Goal: Task Accomplishment & Management: Manage account settings

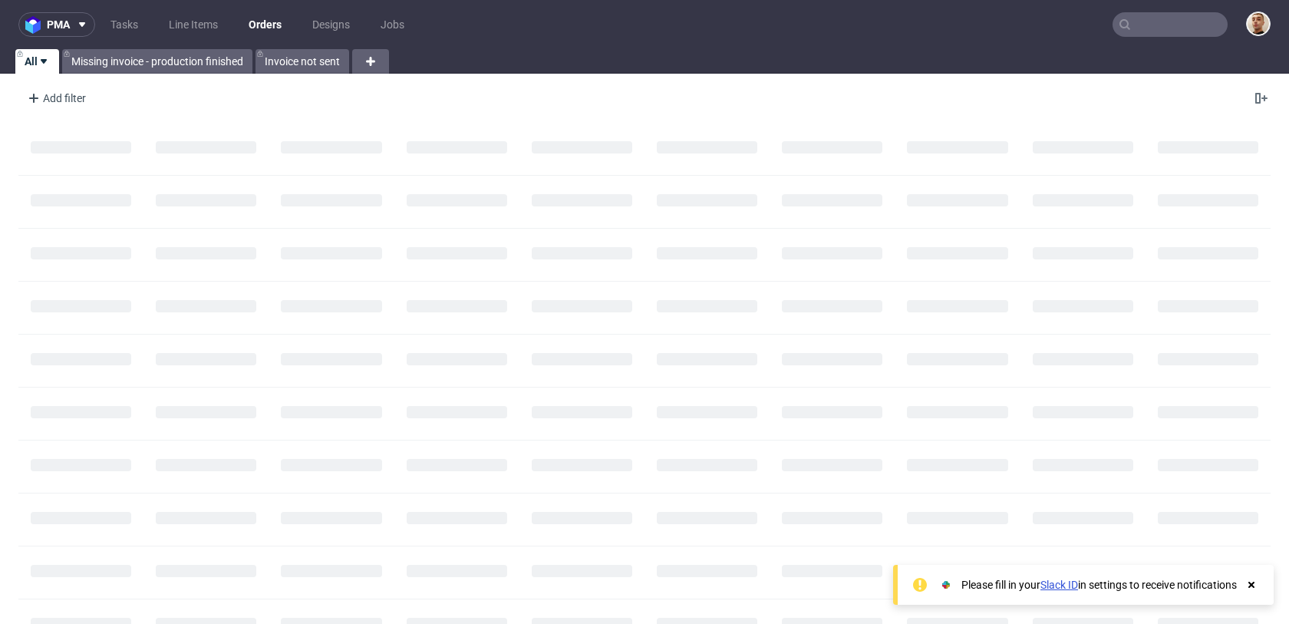
click at [1170, 28] on input "text" at bounding box center [1169, 24] width 115 height 25
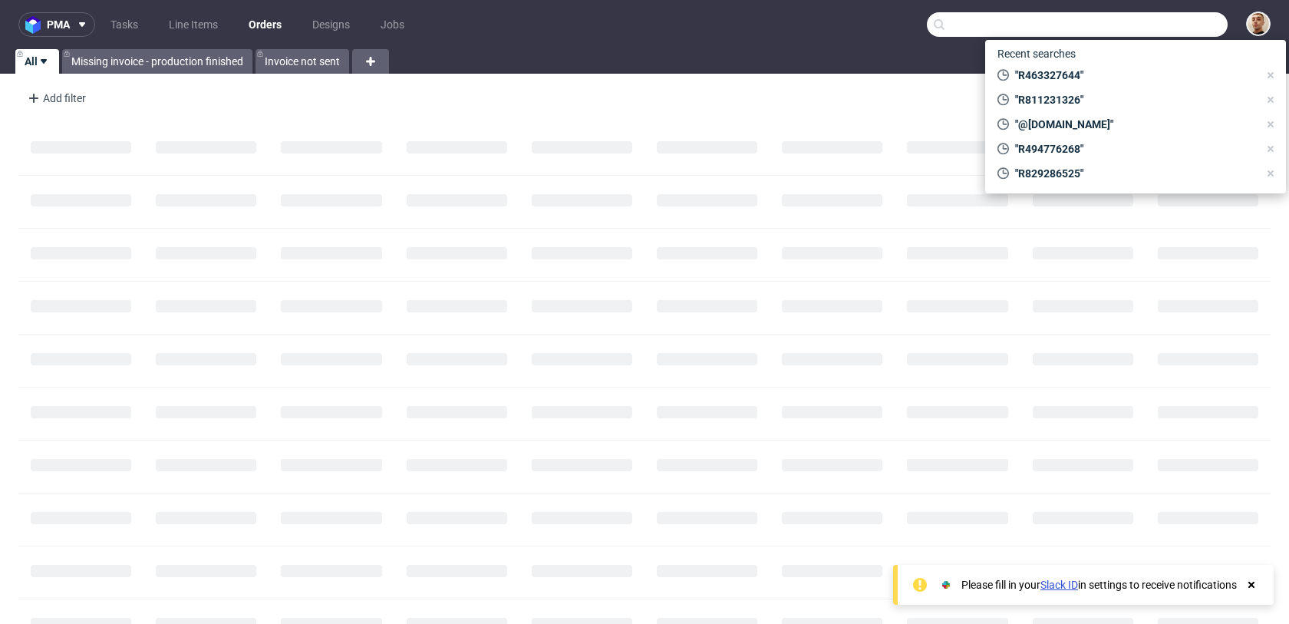
paste input "R480039384"
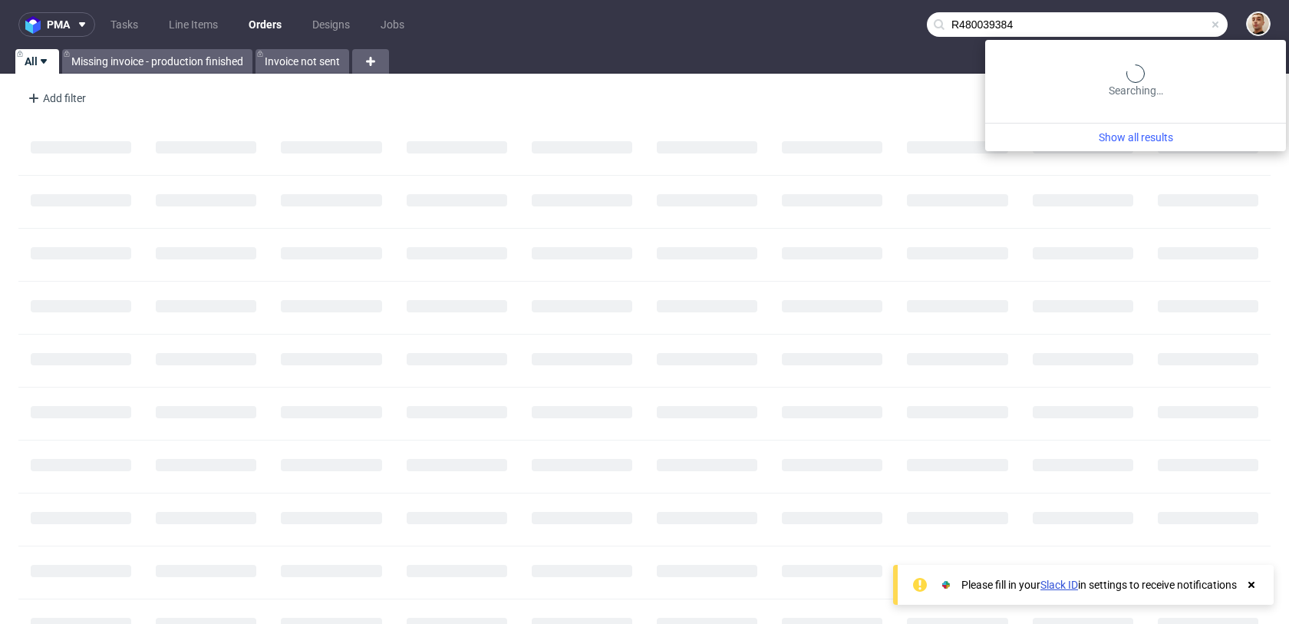
type input "R480039384"
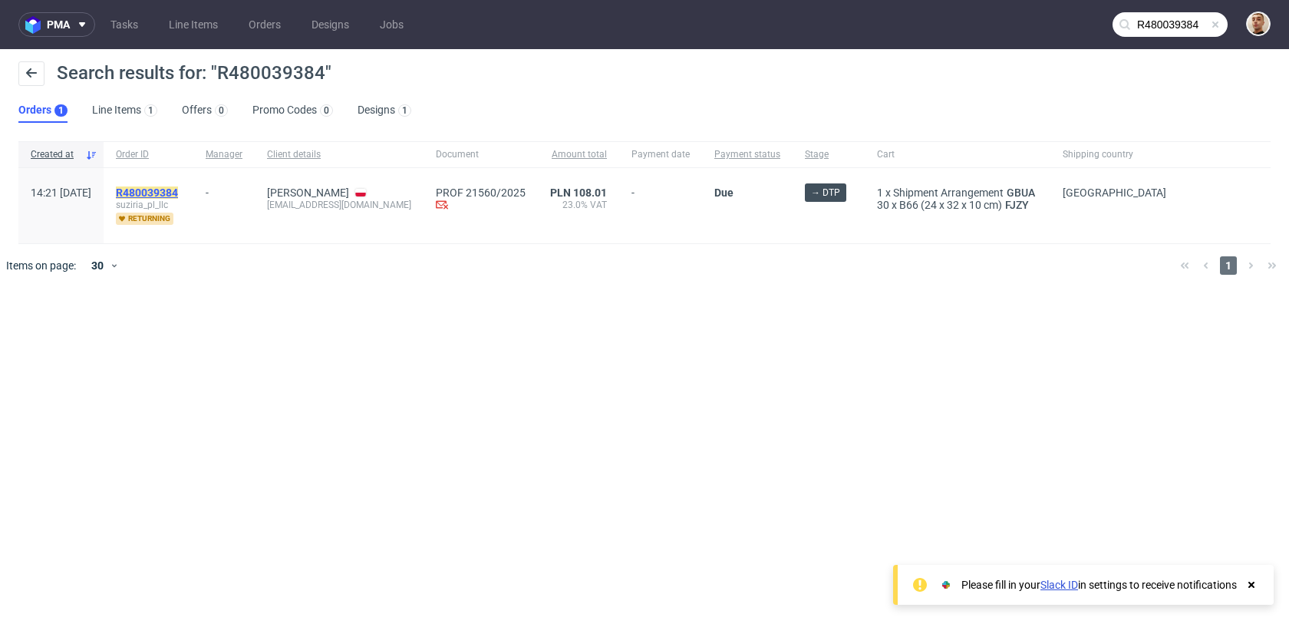
click at [178, 190] on mark "R480039384" at bounding box center [147, 192] width 62 height 12
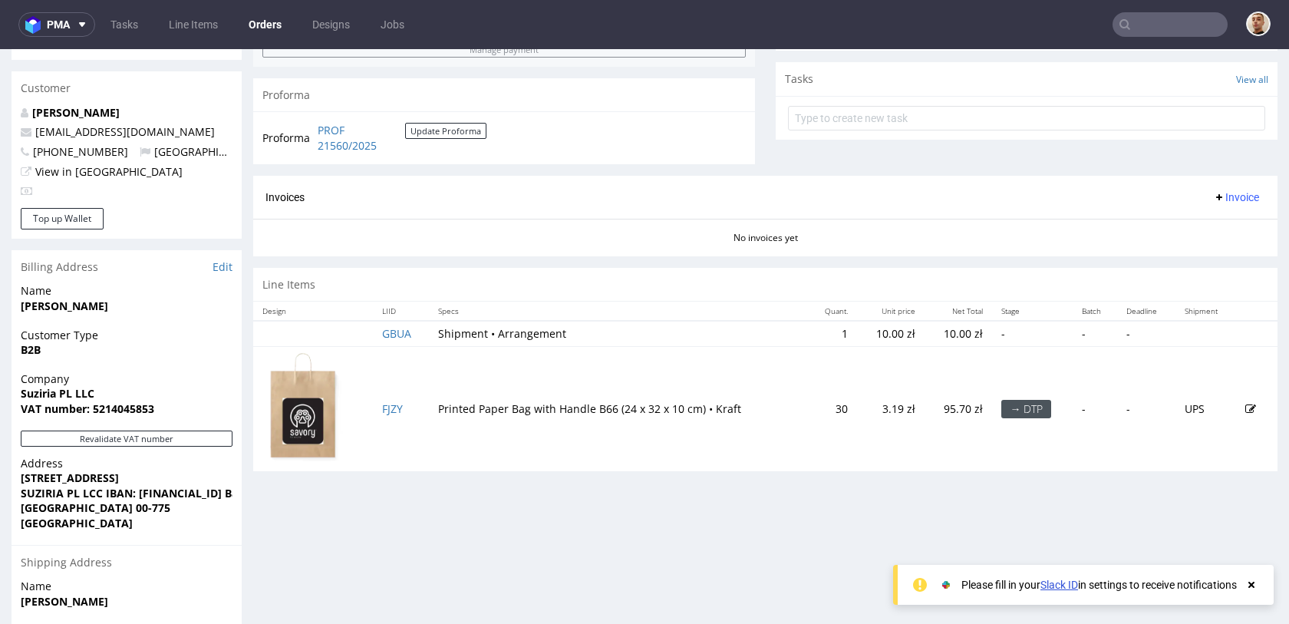
scroll to position [500, 0]
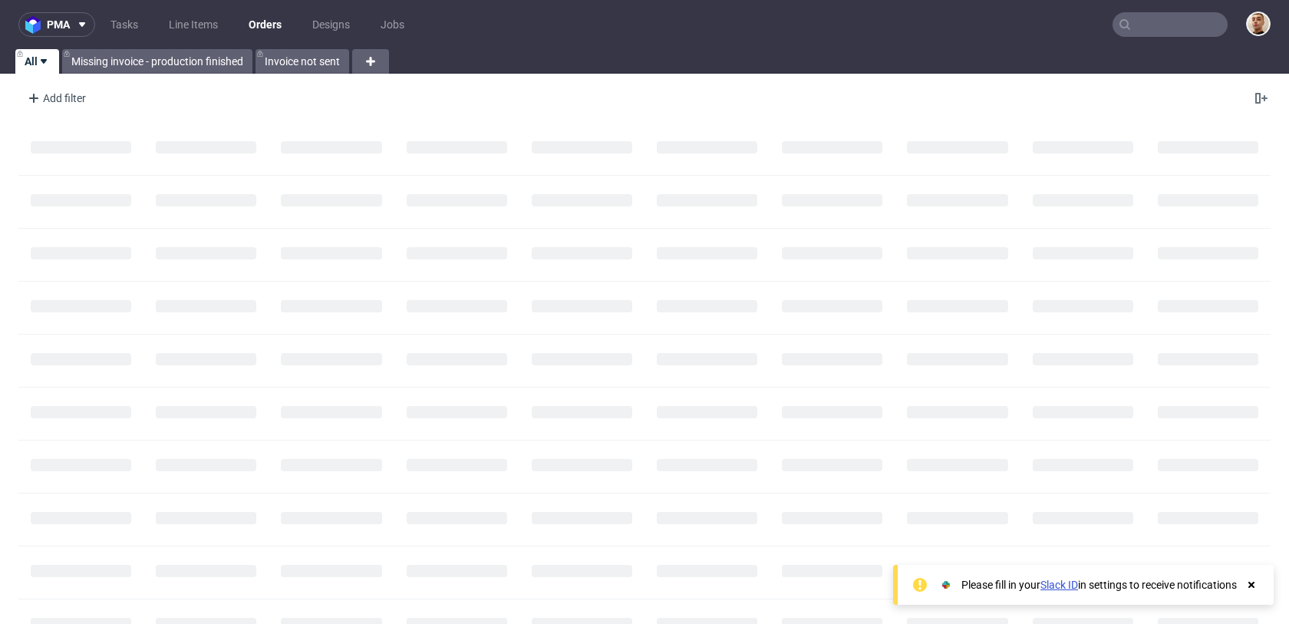
click at [1186, 26] on input "text" at bounding box center [1169, 24] width 115 height 25
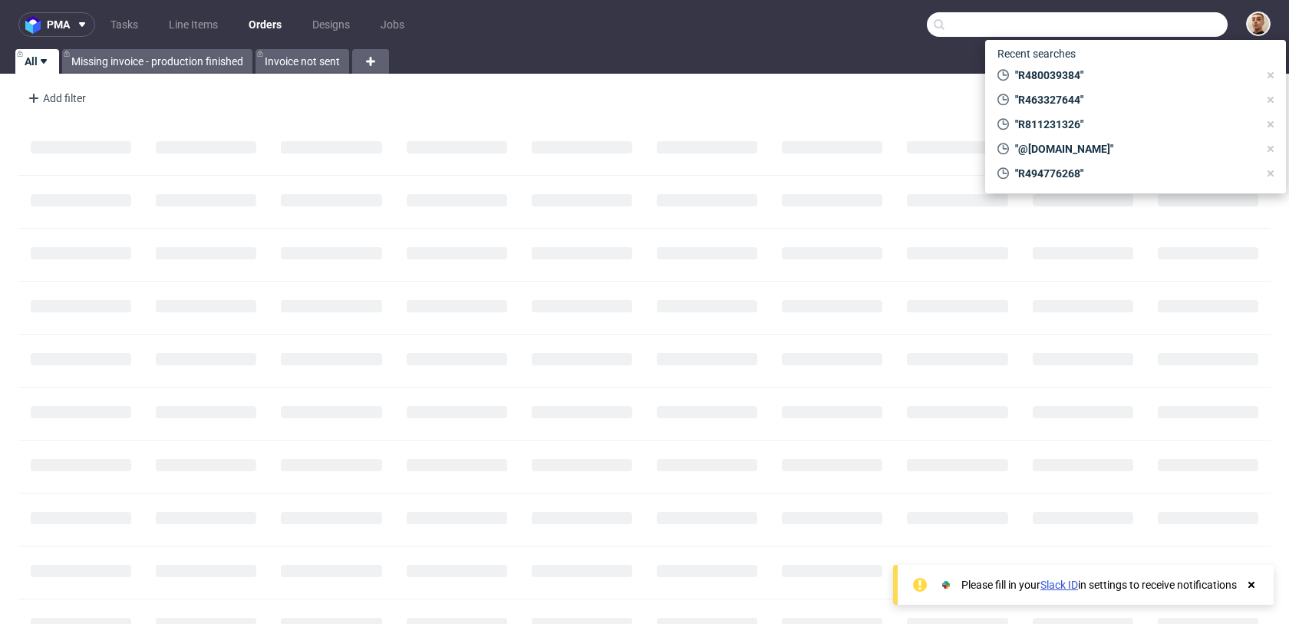
paste input "R410666133"
type input "R410666133"
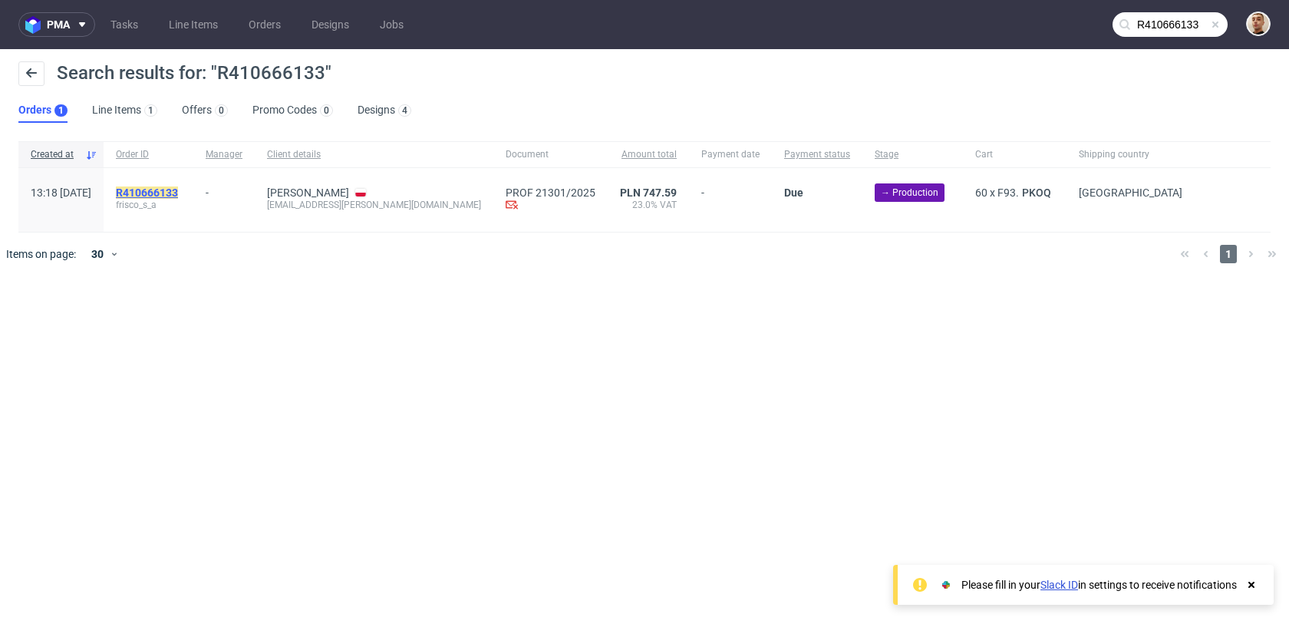
click at [178, 189] on mark "R410666133" at bounding box center [147, 192] width 62 height 12
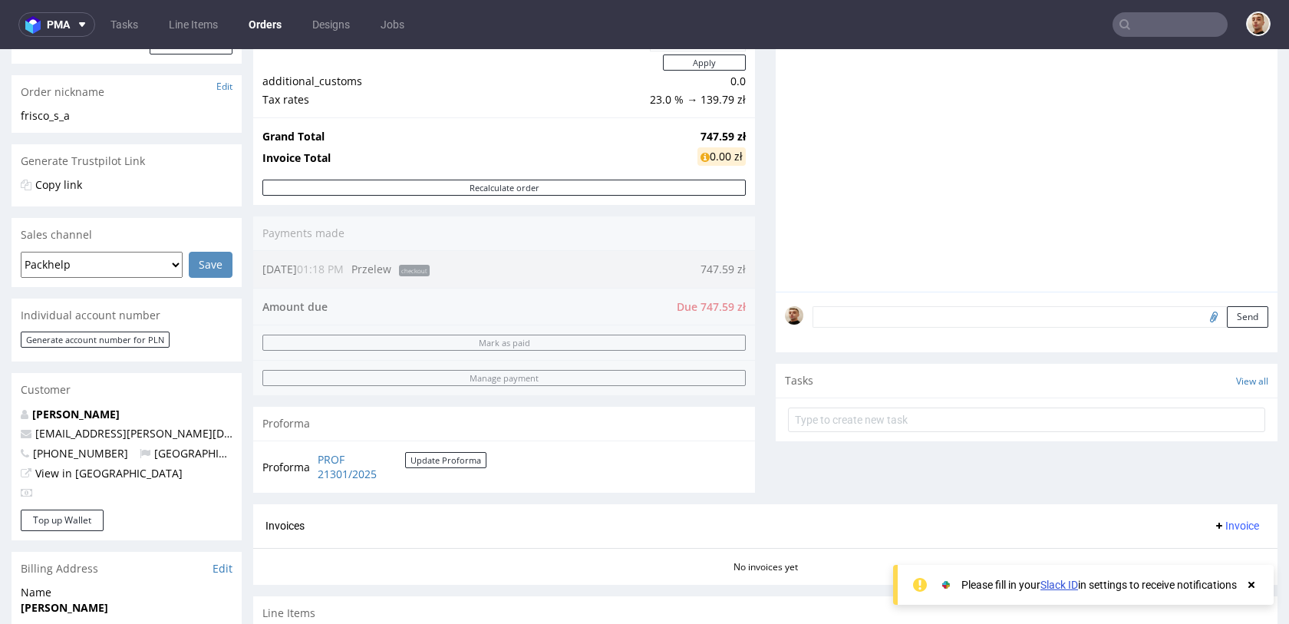
scroll to position [169, 0]
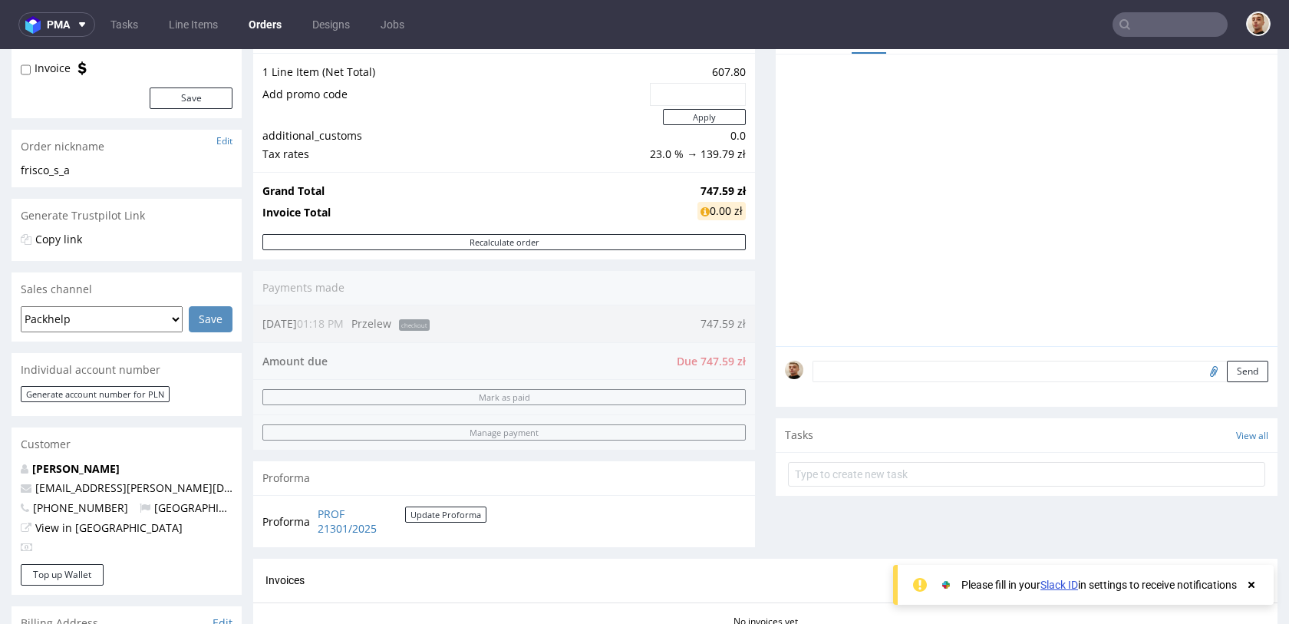
drag, startPoint x: 745, startPoint y: 325, endPoint x: 694, endPoint y: 324, distance: 51.4
click at [694, 324] on div "Progress Payment Due Payment “Received” Email - Line Items 1 DTP - Production -…" at bounding box center [765, 357] width 1024 height 855
click at [694, 324] on div "Order summary 1 Line Item (Net Total) 607.80 Add promo code Apply additional_cu…" at bounding box center [504, 289] width 502 height 539
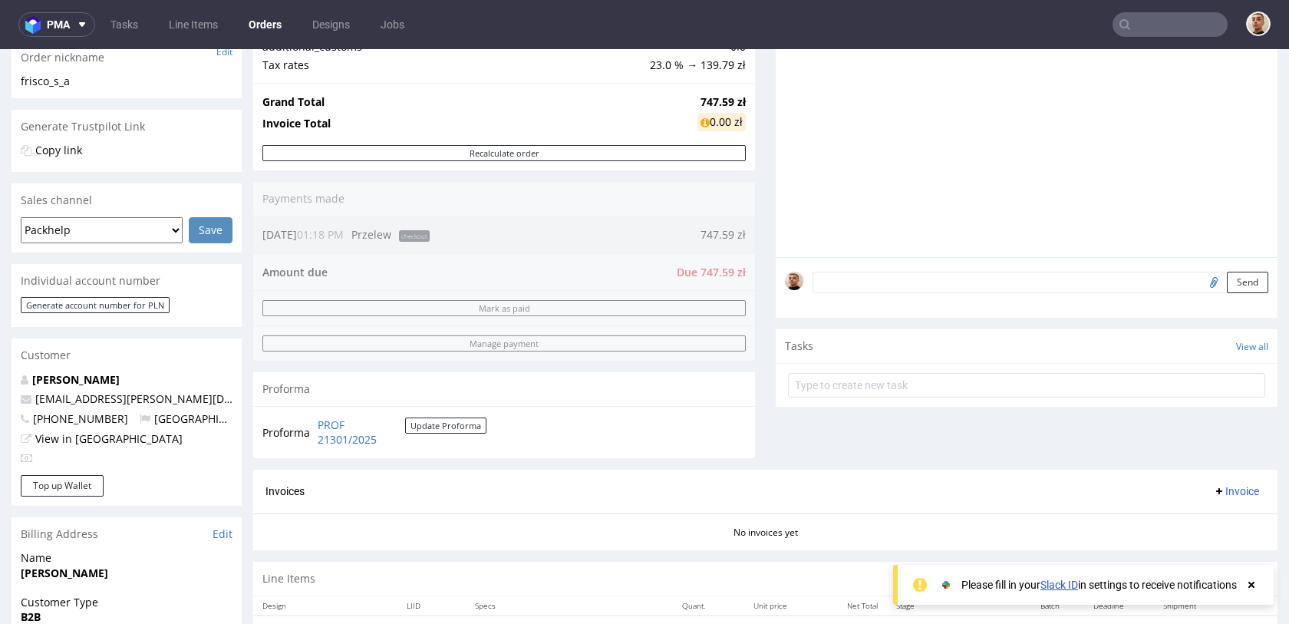
scroll to position [274, 0]
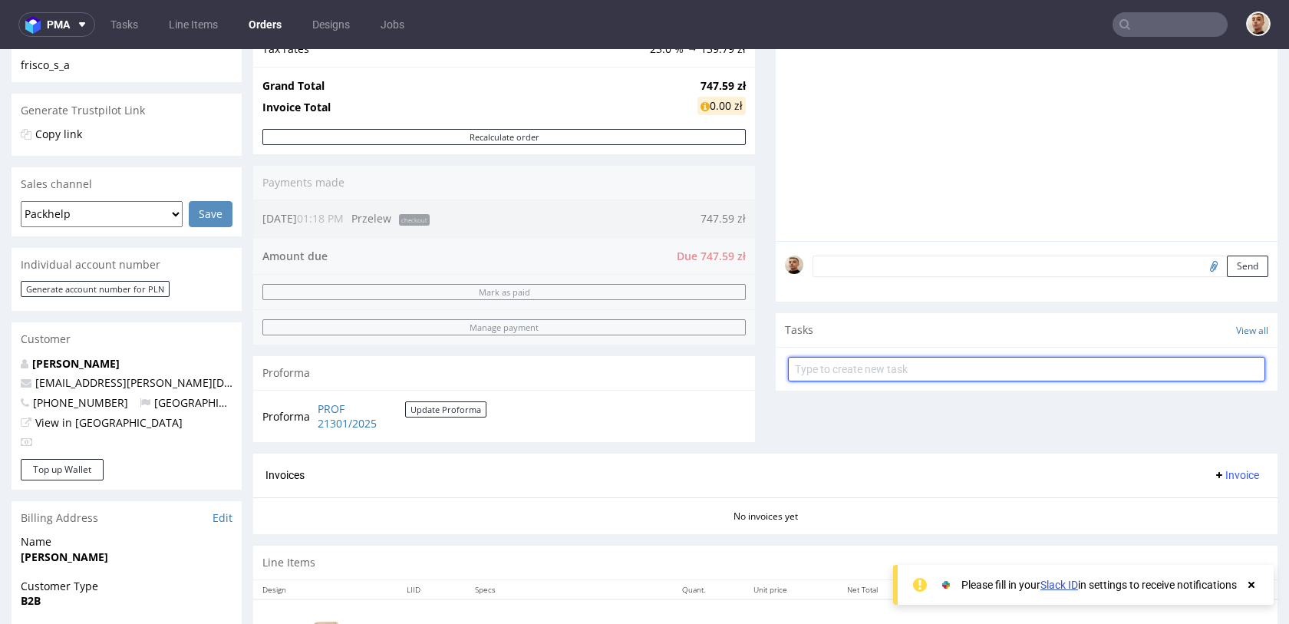
click at [812, 378] on input "text" at bounding box center [1026, 369] width 477 height 25
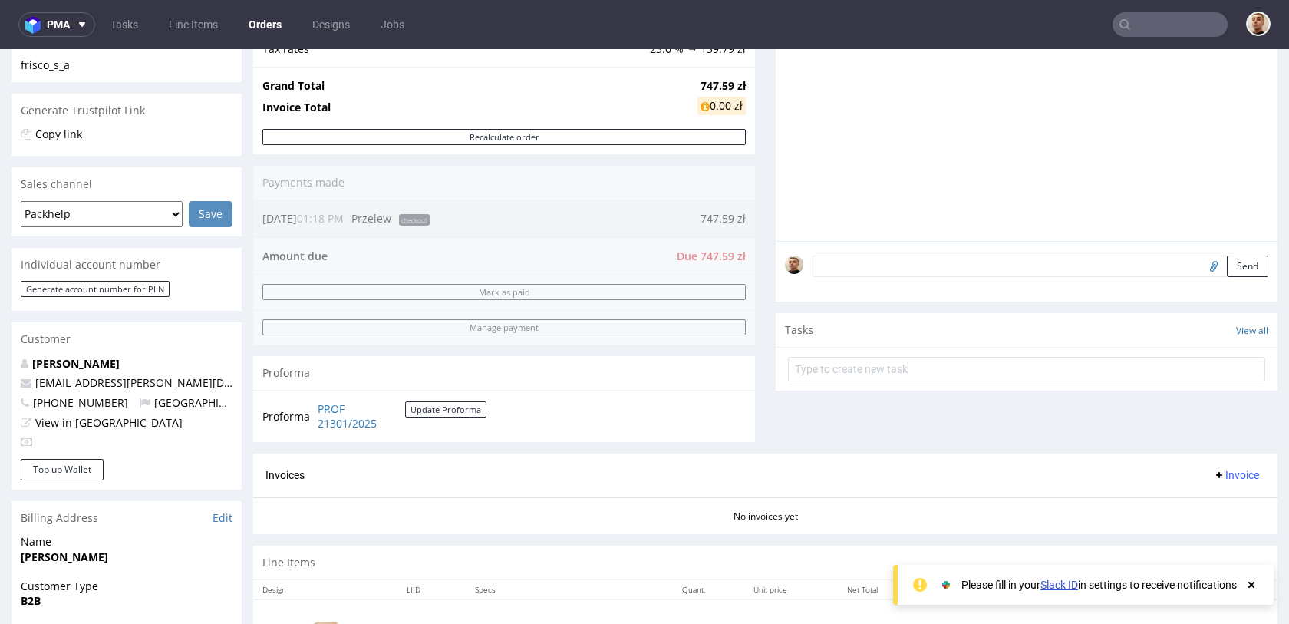
click at [763, 353] on div "Progress Payment Due Payment “Received” Email - Line Items 1 DTP - Production -…" at bounding box center [765, 252] width 1024 height 855
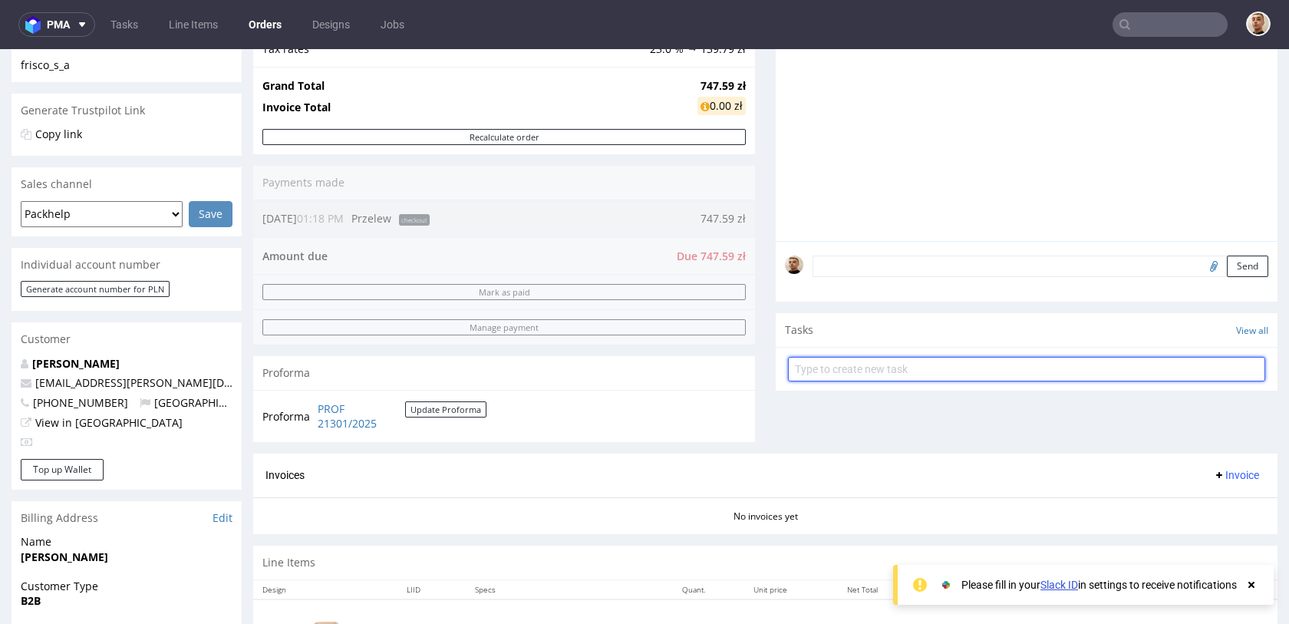
click at [820, 377] on input "text" at bounding box center [1026, 369] width 477 height 25
type input "payment link"
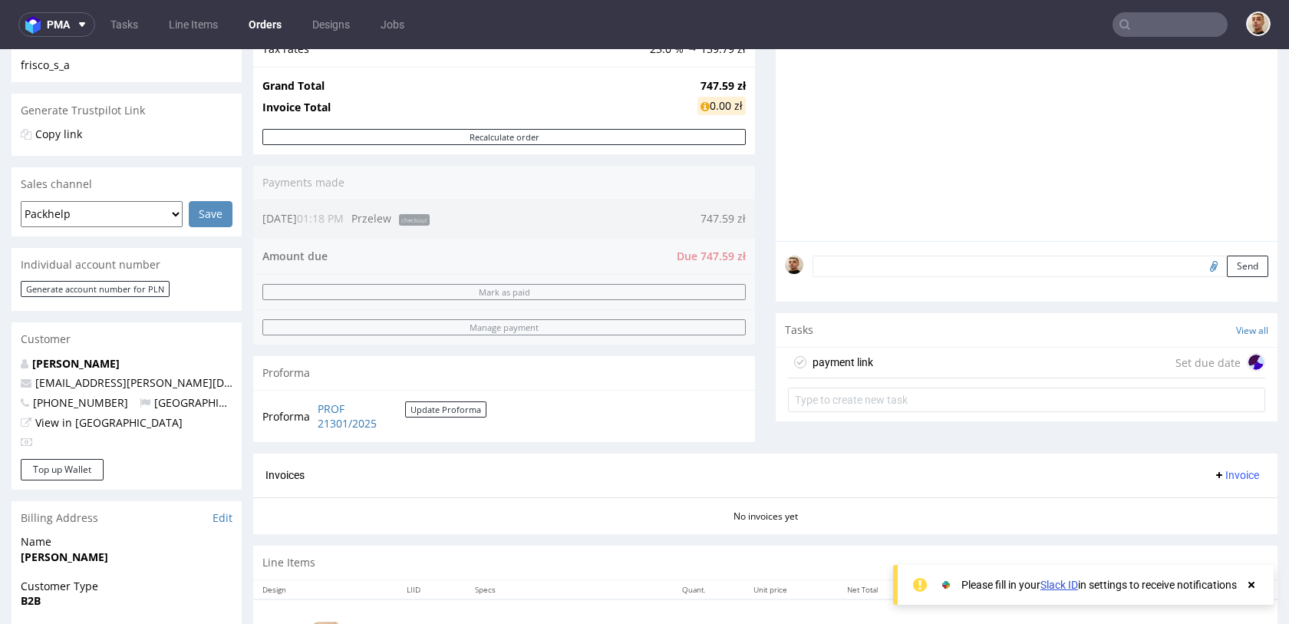
click at [874, 366] on div "payment link Set due date" at bounding box center [1026, 363] width 477 height 31
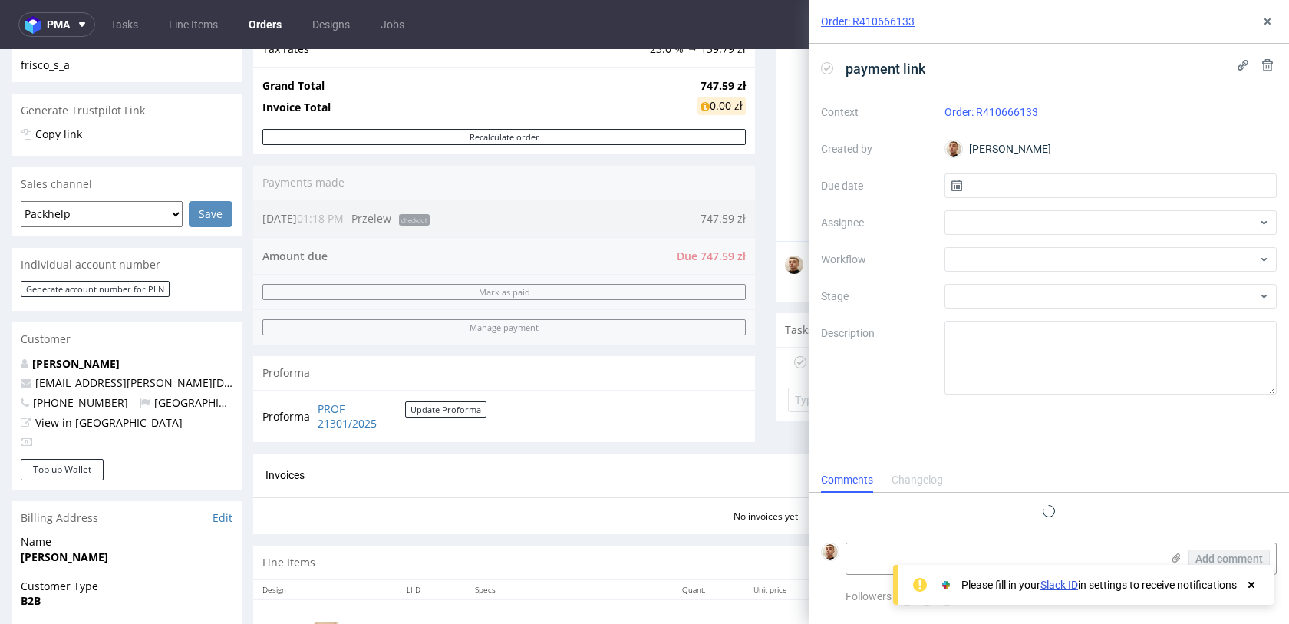
scroll to position [12, 0]
click at [979, 174] on input "text" at bounding box center [1110, 185] width 333 height 25
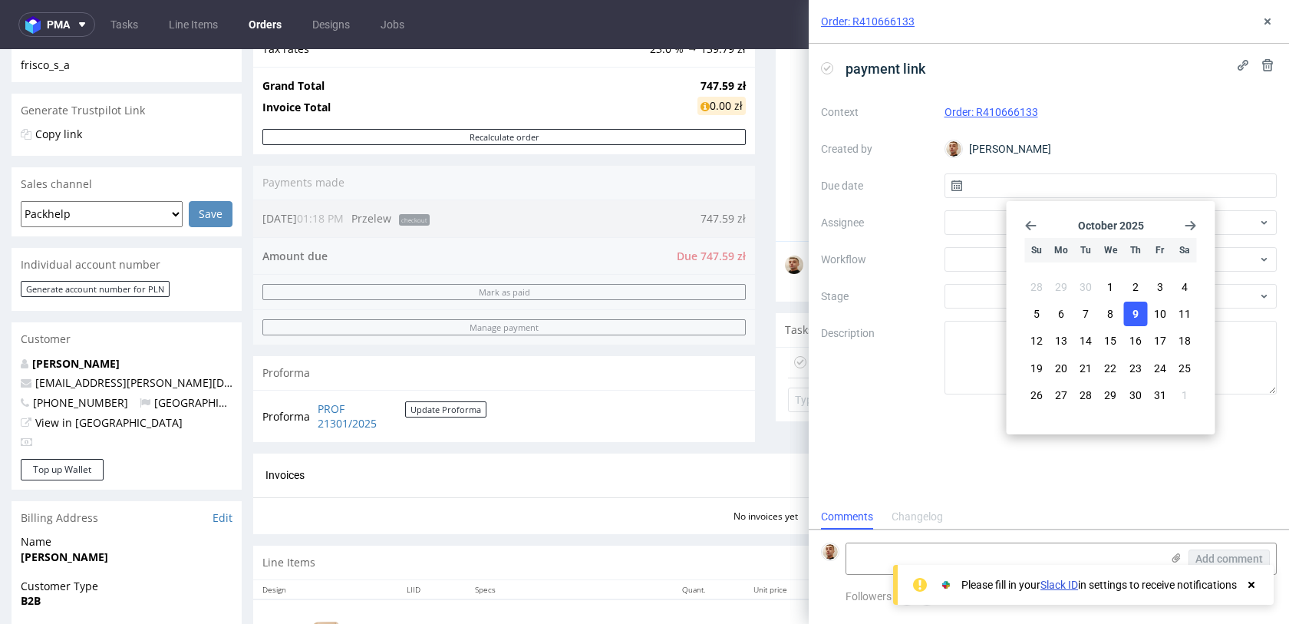
drag, startPoint x: 1150, startPoint y: 312, endPoint x: 1135, endPoint y: 315, distance: 14.9
click at [1135, 315] on section "28 29 30 1 2 3 4 5 6 7 8 9 10 11 12 13 14 15 16 17 18 19 20 21 22 23 24 25 26 2…" at bounding box center [1111, 342] width 172 height 135
click at [1135, 315] on span "9" at bounding box center [1135, 313] width 6 height 15
type input "09/10/2025"
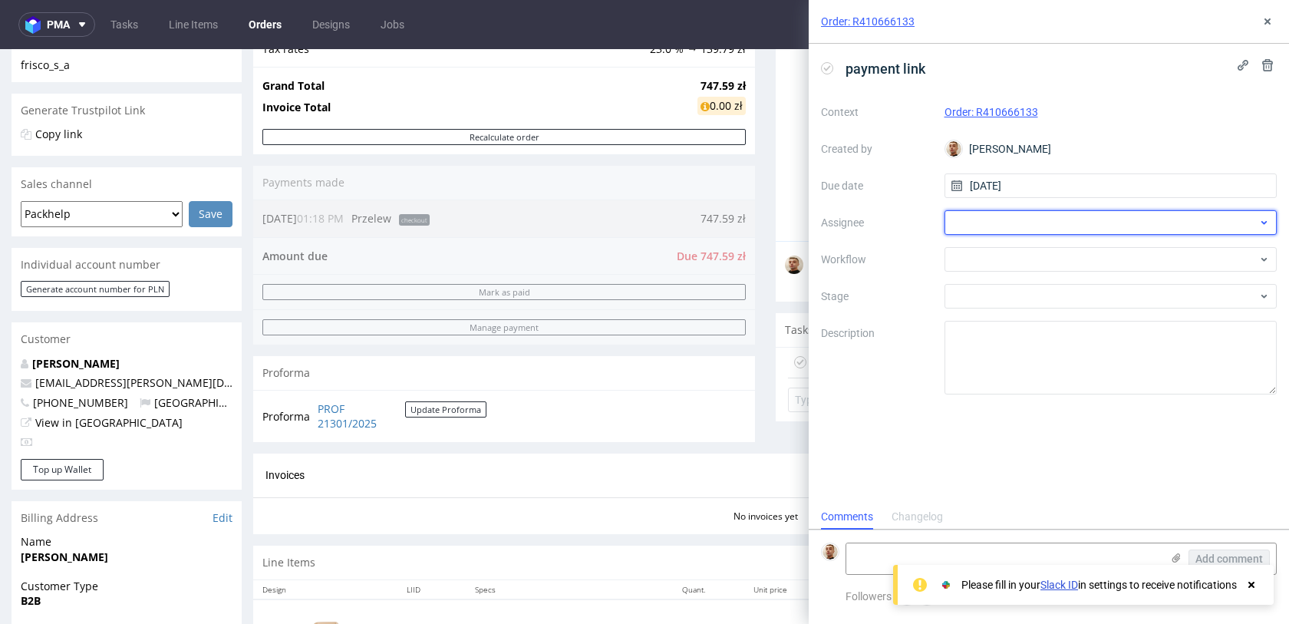
click at [1050, 219] on div at bounding box center [1110, 222] width 333 height 25
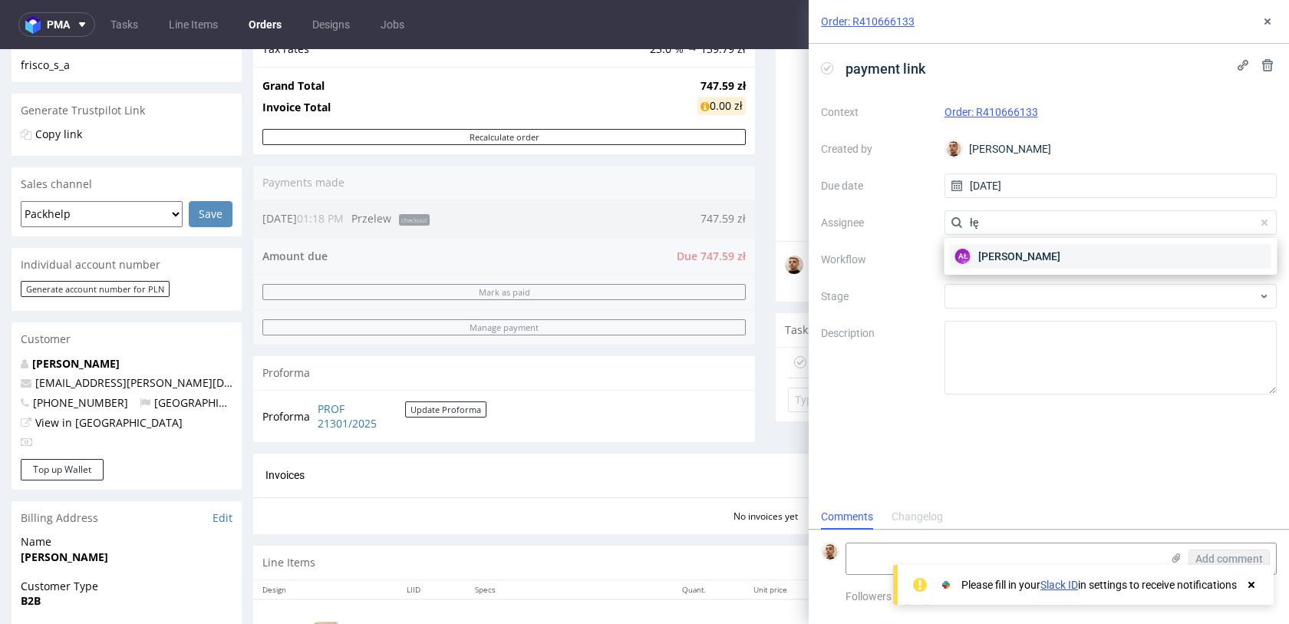
type input "łę"
click at [1025, 258] on span "Aleksandra Łętowska" at bounding box center [1019, 256] width 82 height 15
click at [1025, 258] on div at bounding box center [1110, 259] width 333 height 25
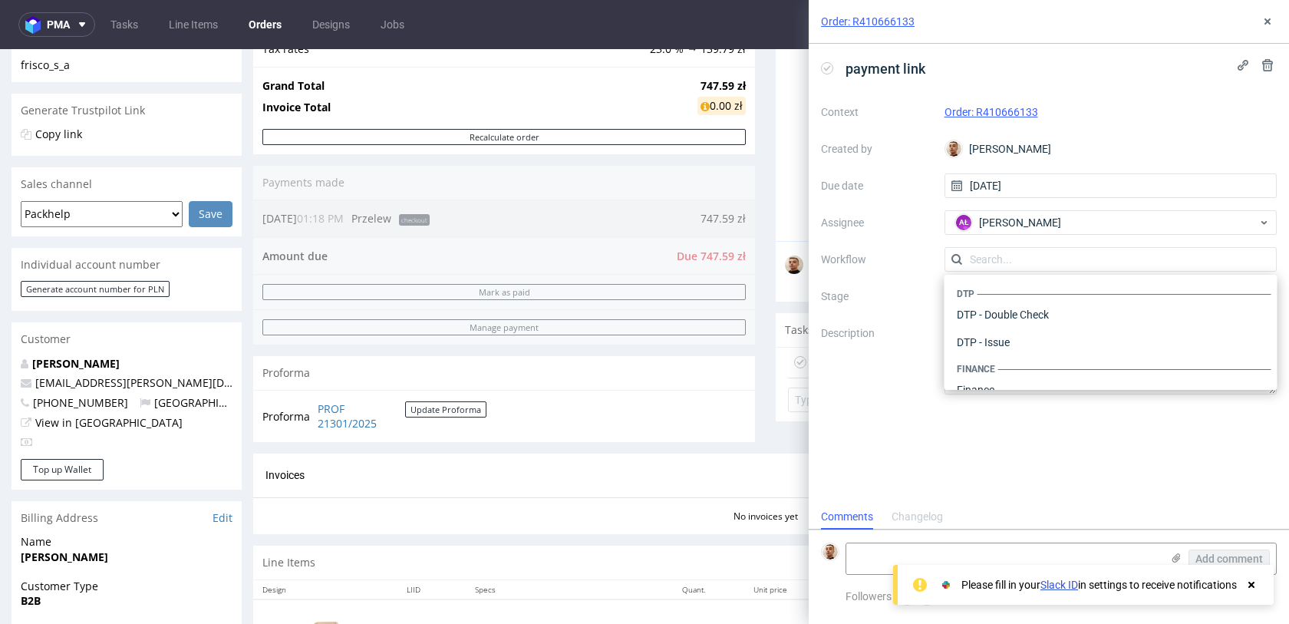
scroll to position [944, 0]
click at [931, 250] on label "Workflow" at bounding box center [876, 259] width 111 height 18
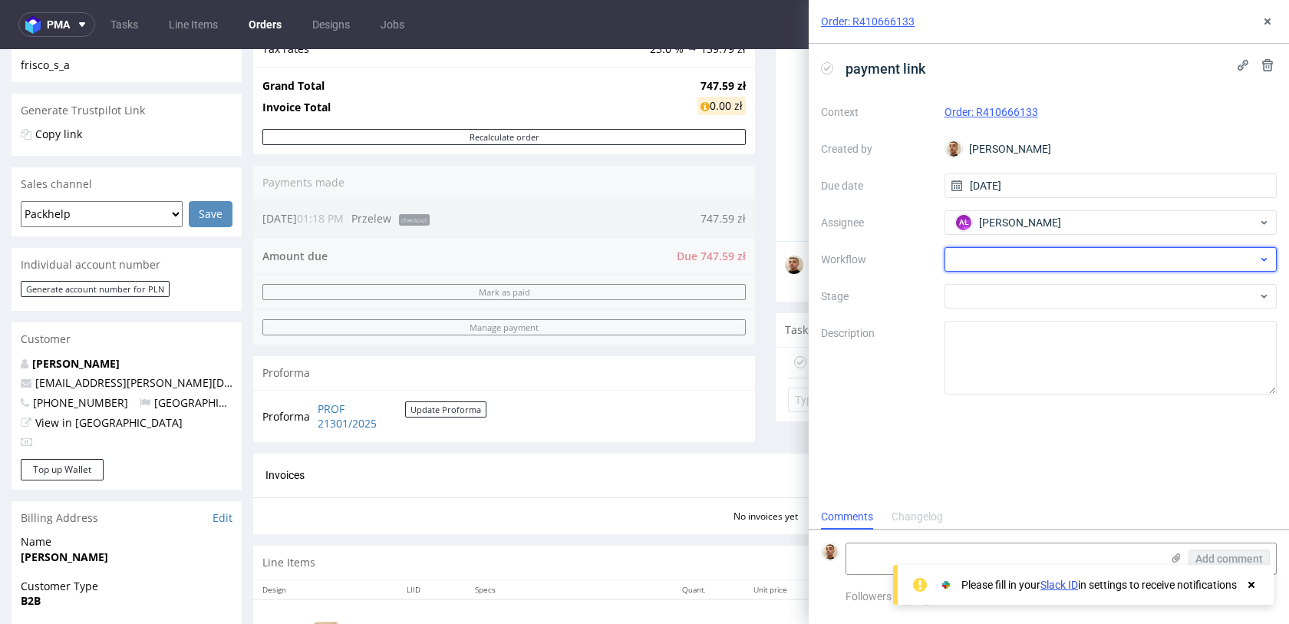
click at [967, 256] on div at bounding box center [1110, 259] width 333 height 25
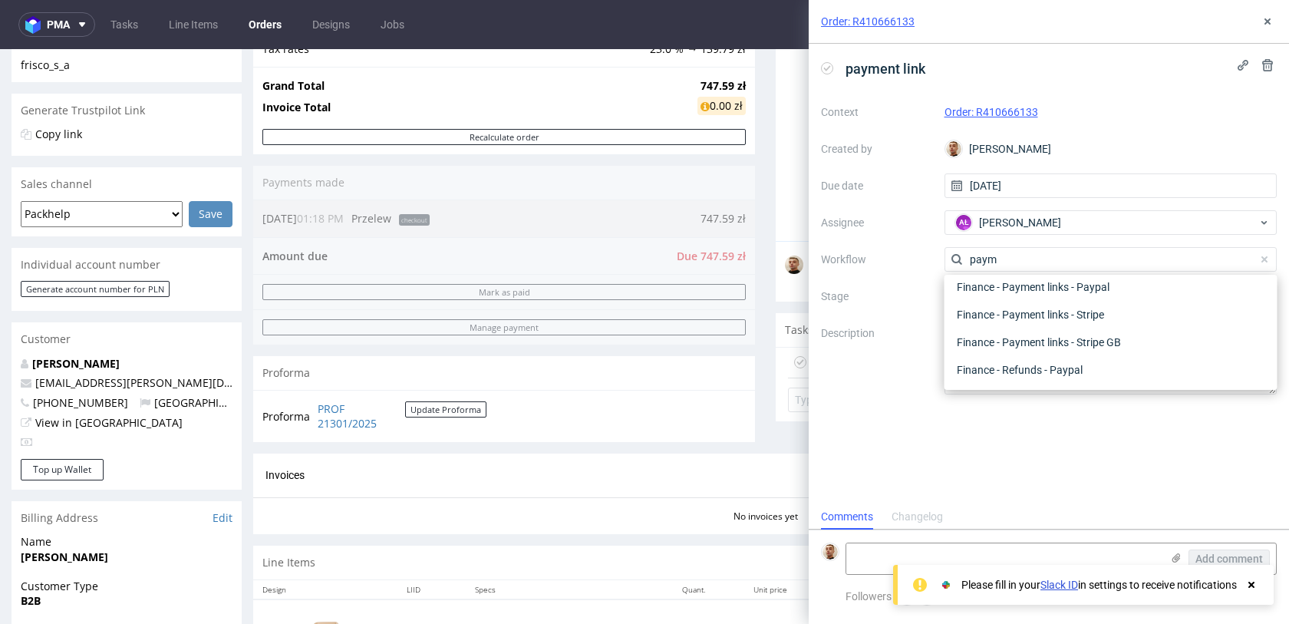
scroll to position [28, 0]
type input "paym"
click at [970, 337] on div "Finance - Payment links - Stripe" at bounding box center [1111, 342] width 321 height 28
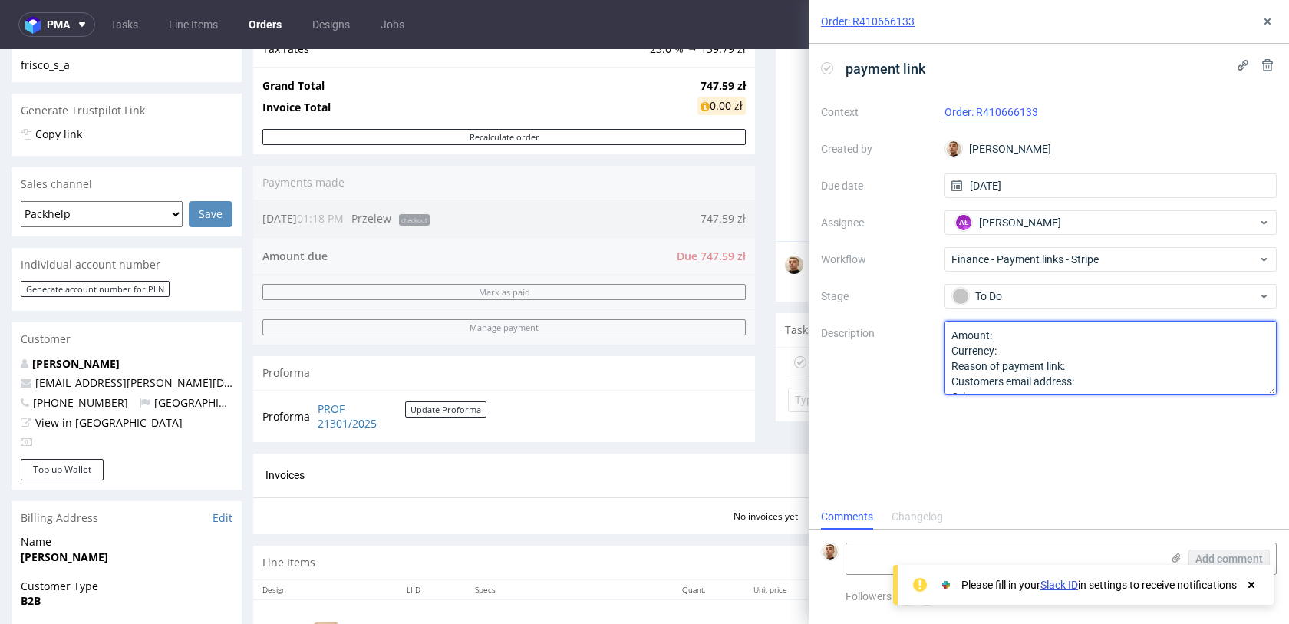
click at [1006, 336] on textarea "Amount: Currency: Reason of payment link: Customers email address: Other:" at bounding box center [1110, 358] width 333 height 74
click at [1085, 365] on textarea "Amount: Currency: Reason of payment link: Customers email address: Other:" at bounding box center [1110, 358] width 333 height 74
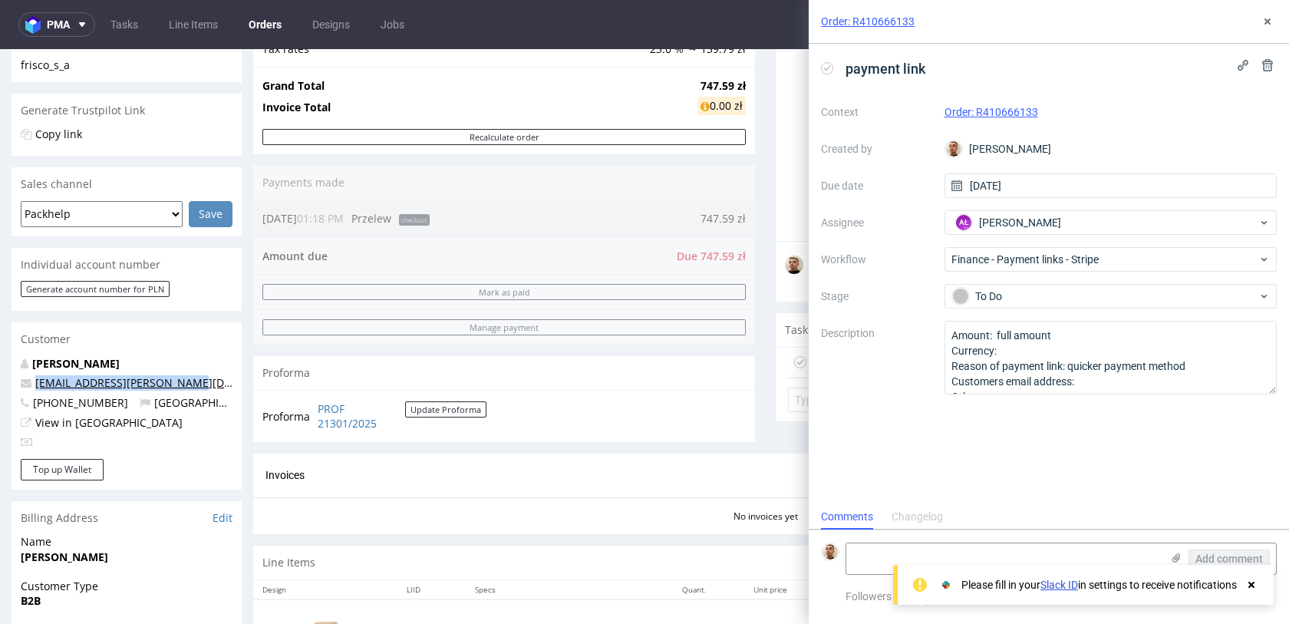
drag, startPoint x: 180, startPoint y: 385, endPoint x: 35, endPoint y: 384, distance: 144.2
click at [35, 384] on p "kornelia.sobieraj@frisco.pl" at bounding box center [127, 382] width 212 height 15
copy link "kornelia.sobieraj@frisco.pl"
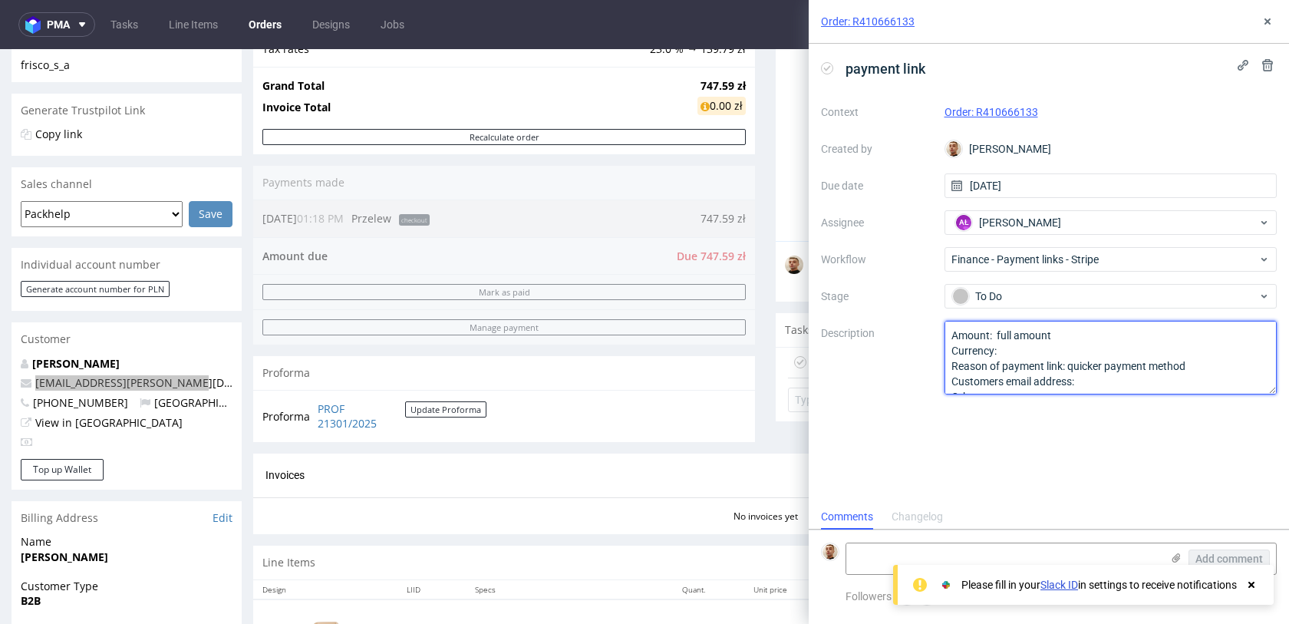
click at [1136, 379] on textarea "Amount: full amount Currency: Reason of payment link: quicker payment method Cu…" at bounding box center [1110, 358] width 333 height 74
paste textarea "kornelia.sobieraj@frisco.pl"
type textarea "Amount: full amount Currency: Reason of payment link: quicker payment method Cu…"
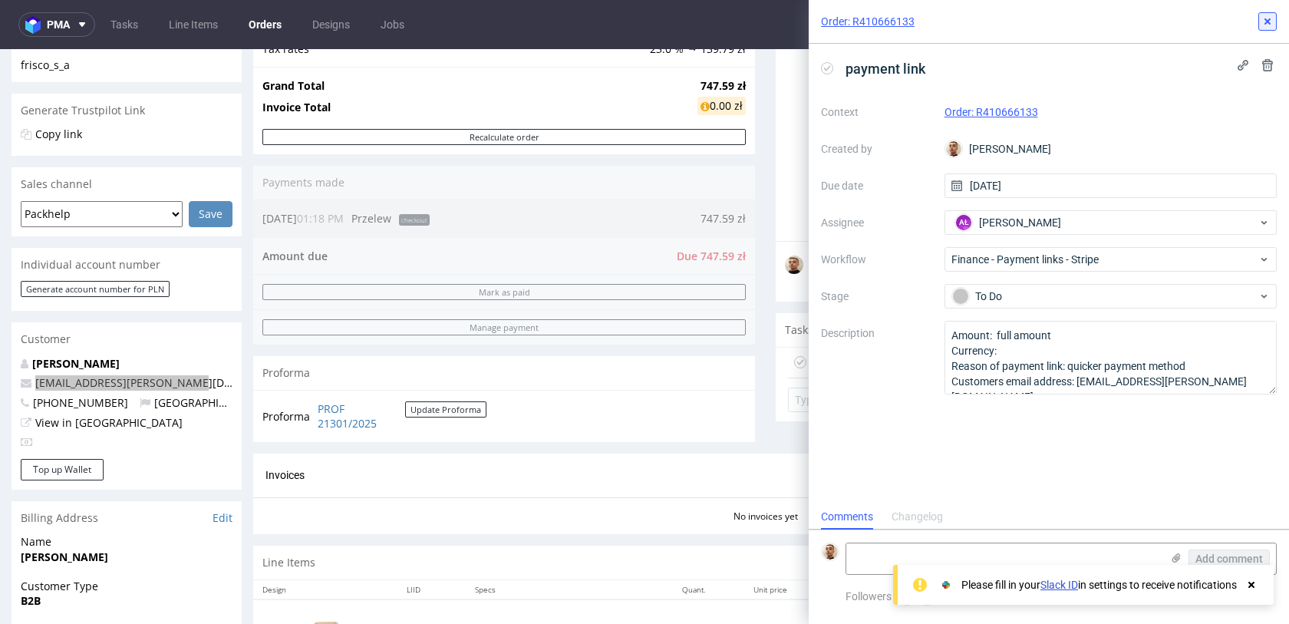
click at [1269, 15] on icon at bounding box center [1267, 21] width 12 height 12
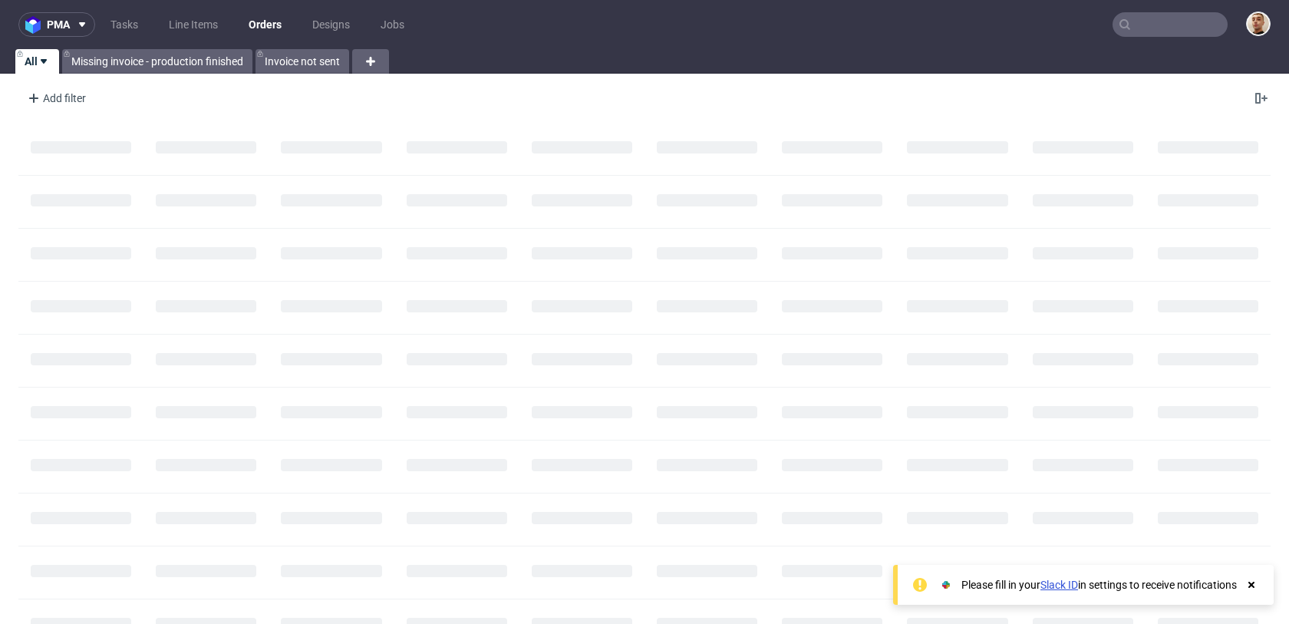
click at [1149, 24] on input "text" at bounding box center [1169, 24] width 115 height 25
paste input "R480039384"
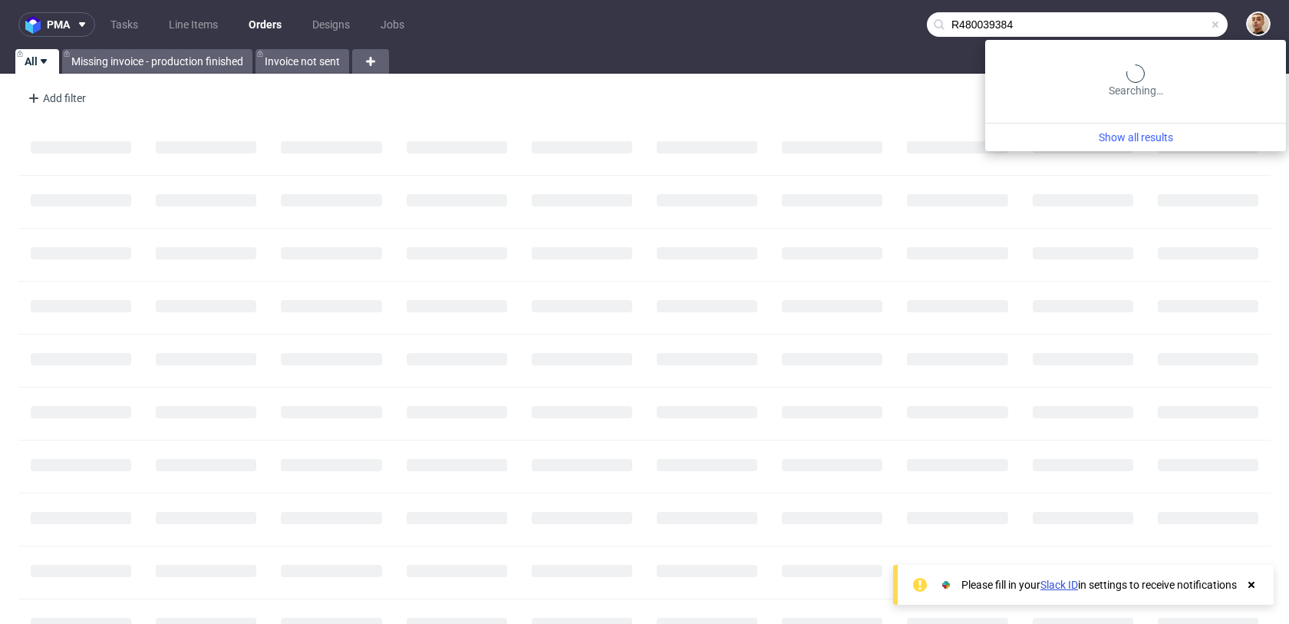
type input "R480039384"
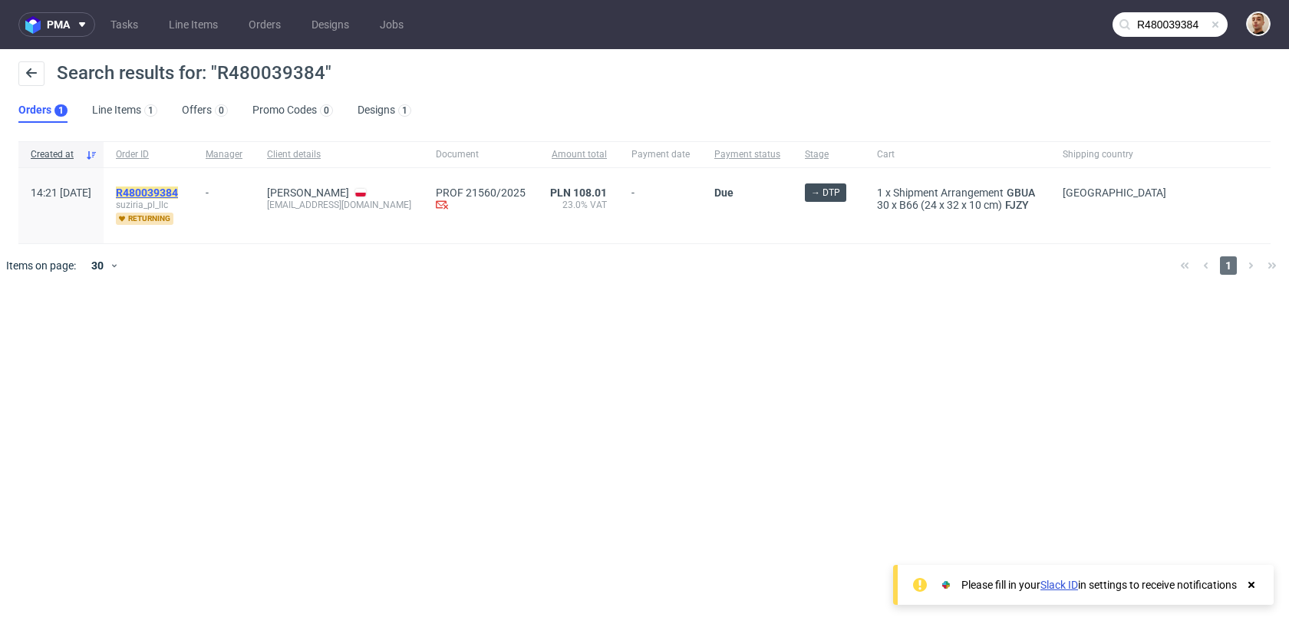
click at [176, 189] on mark "R480039384" at bounding box center [147, 192] width 62 height 12
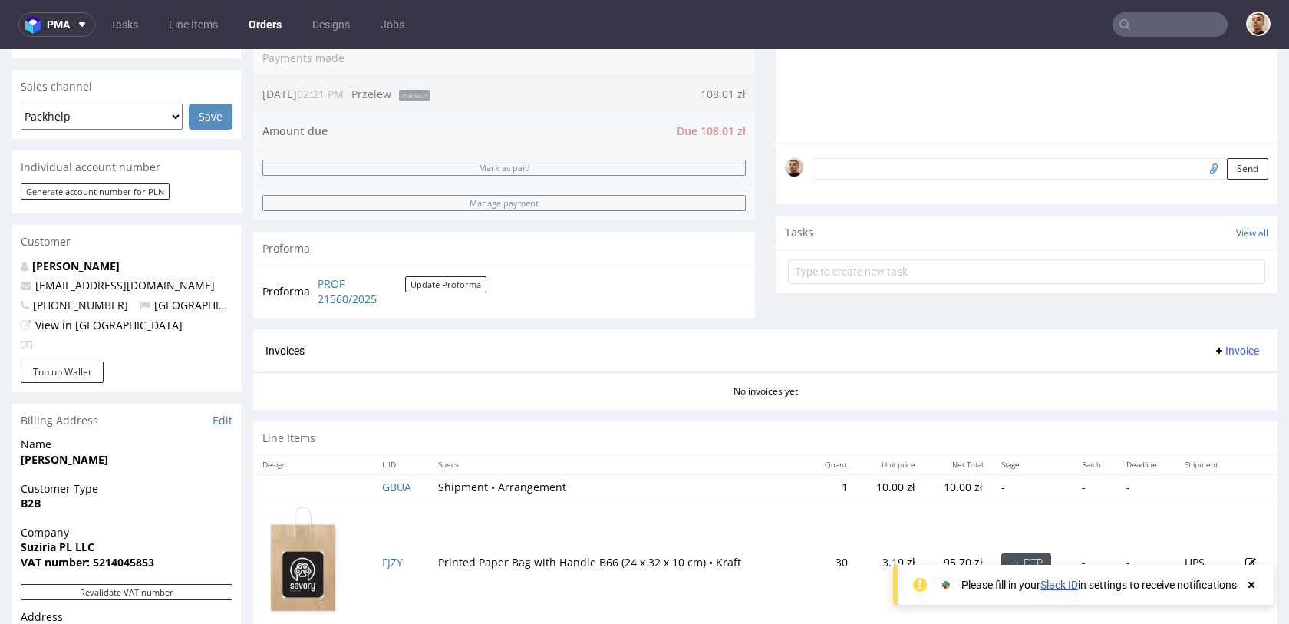
scroll to position [603, 0]
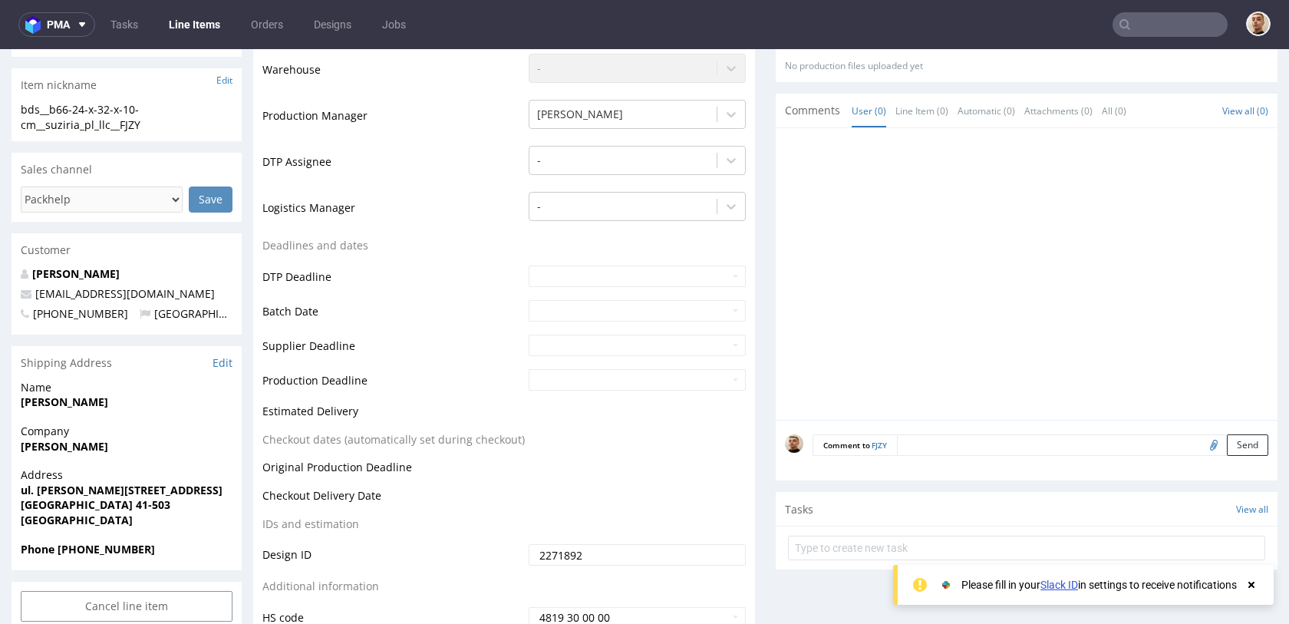
scroll to position [450, 0]
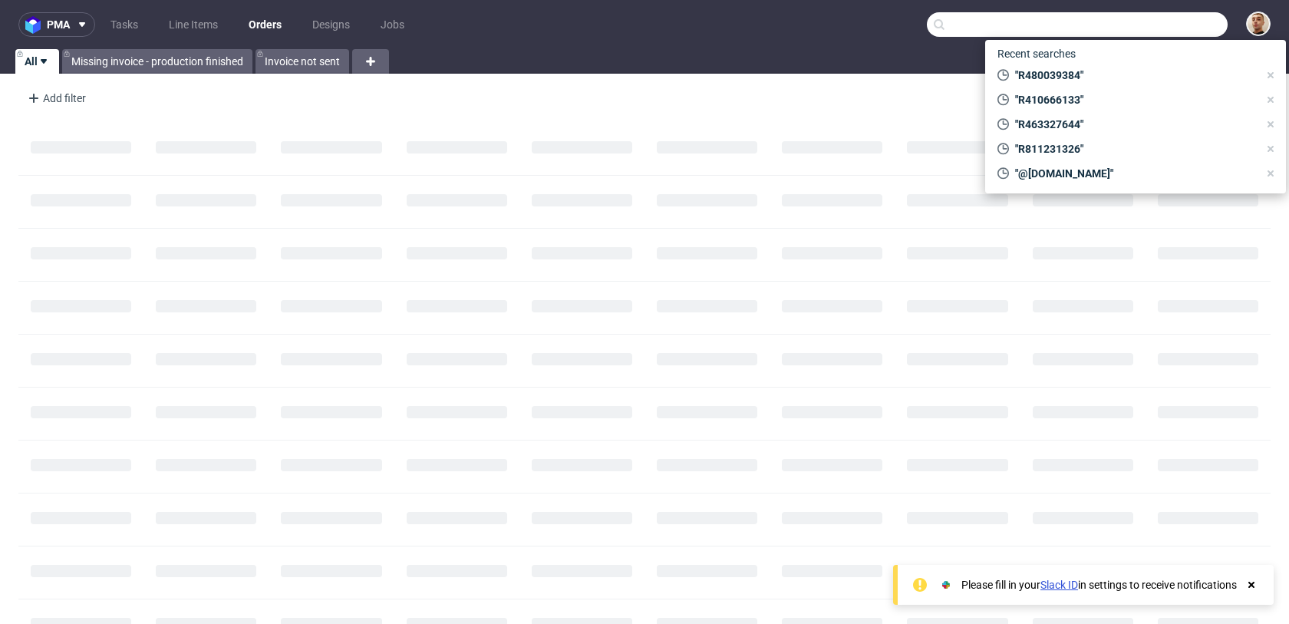
click at [1204, 30] on input "text" at bounding box center [1077, 24] width 301 height 25
paste input "R341358152"
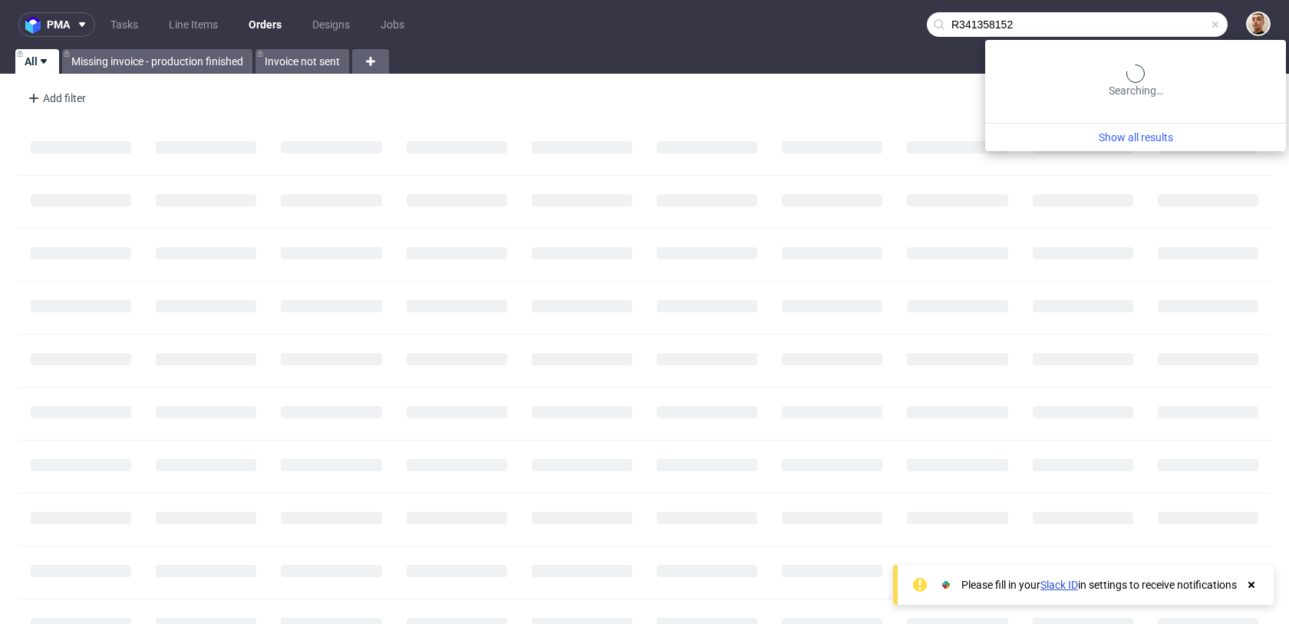
type input "R341358152"
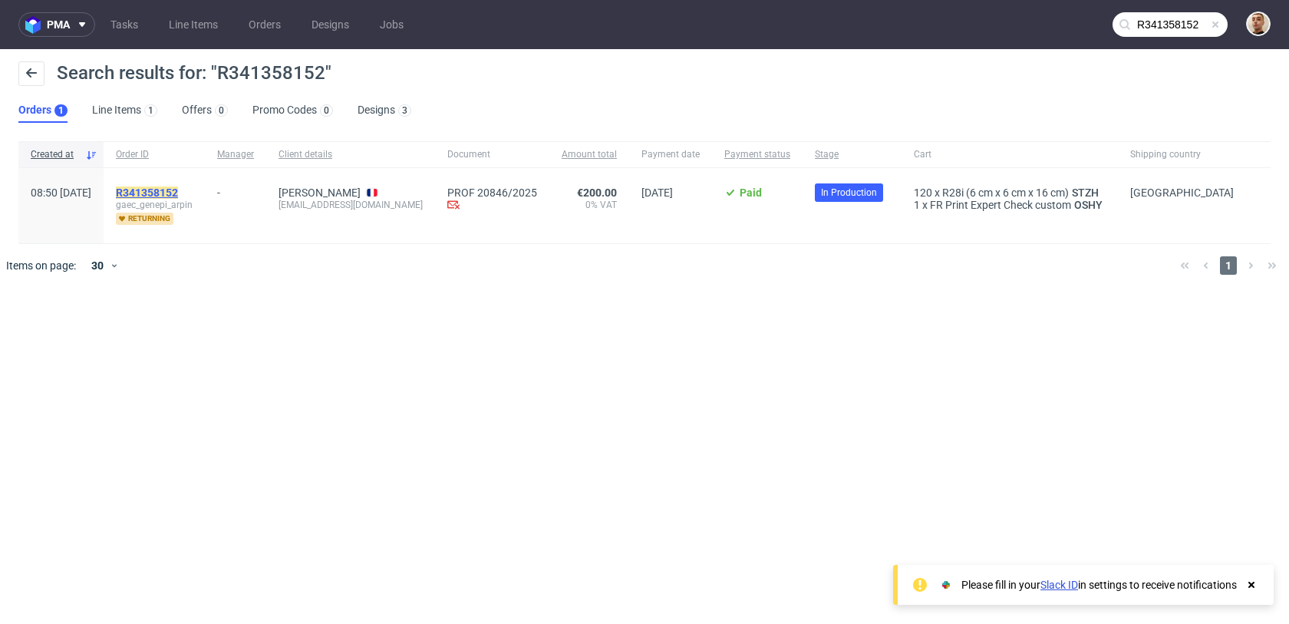
click at [178, 189] on mark "R341358152" at bounding box center [147, 192] width 62 height 12
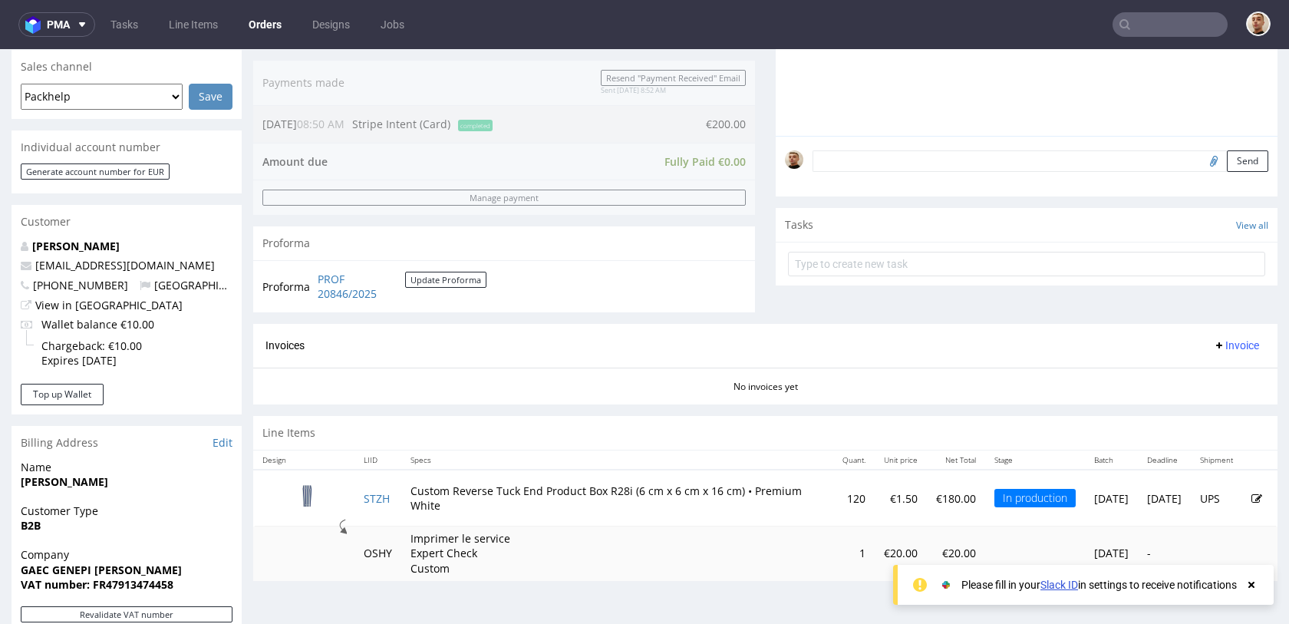
scroll to position [756, 0]
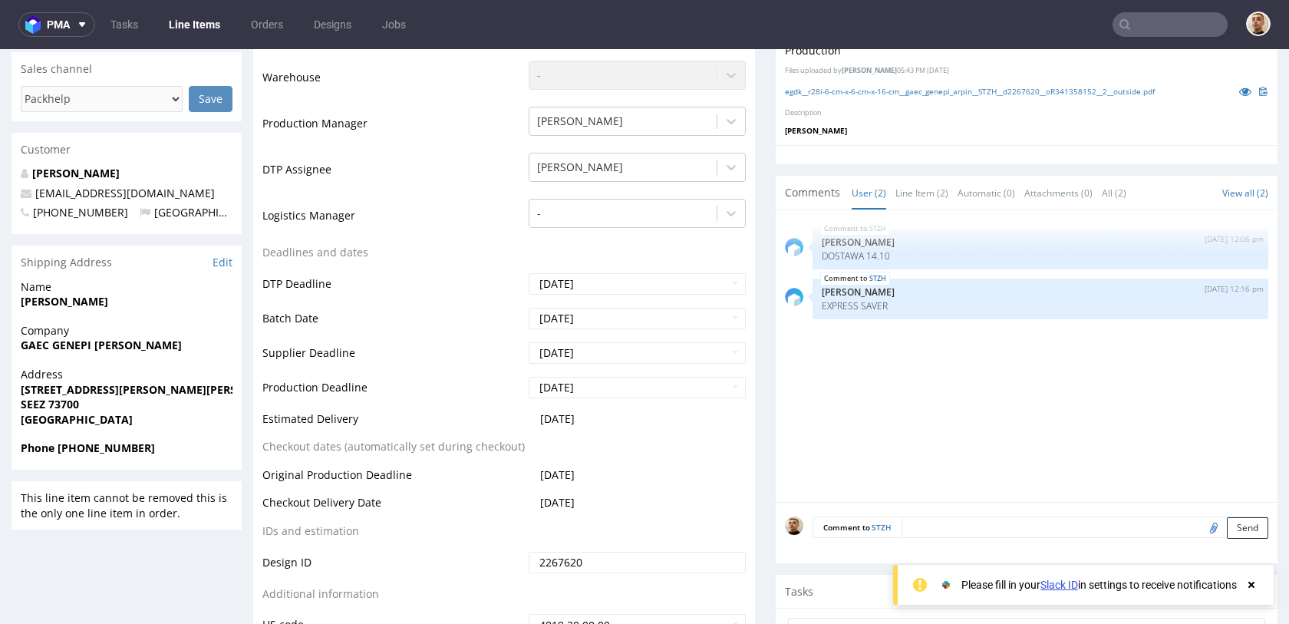
scroll to position [437, 0]
